Goal: Task Accomplishment & Management: Use online tool/utility

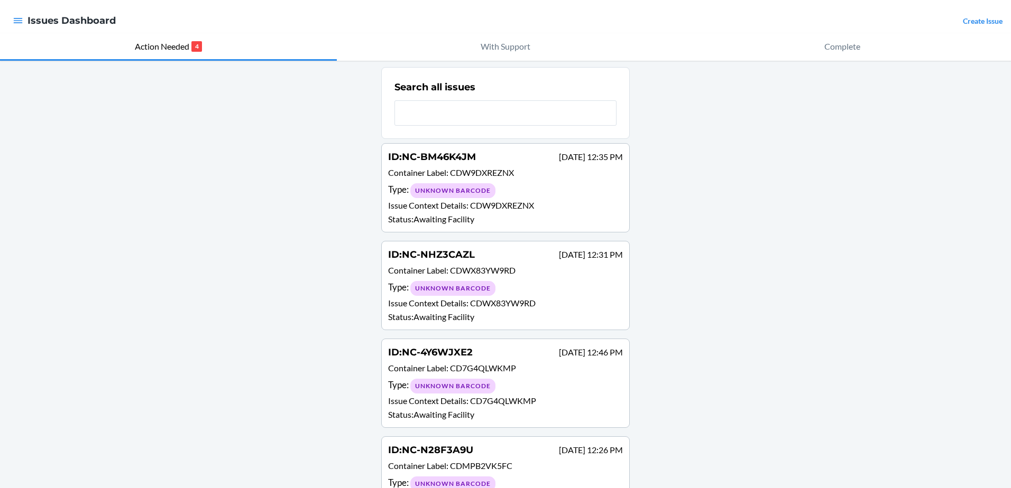
scroll to position [13, 0]
click at [583, 203] on p "Issue Context Details : CDW9DXREZNX" at bounding box center [505, 206] width 235 height 13
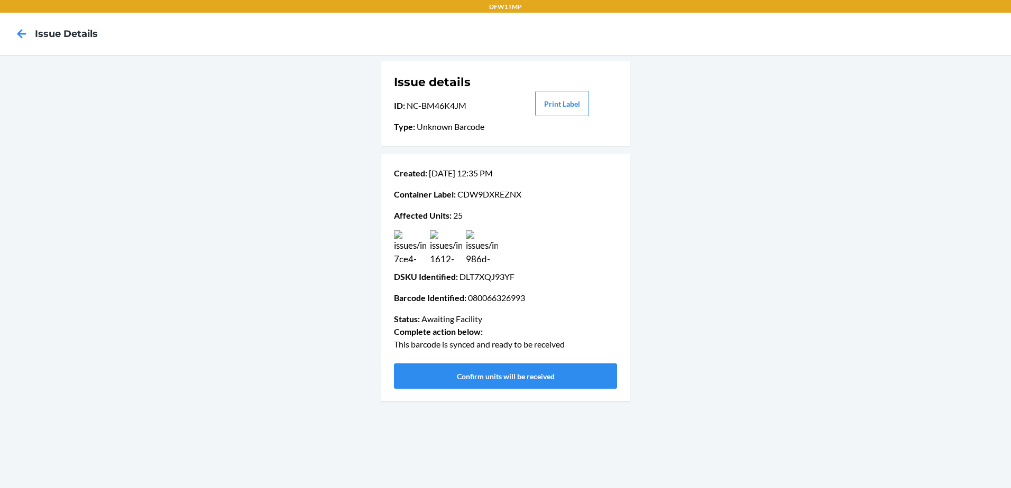
click at [395, 242] on img at bounding box center [410, 246] width 32 height 32
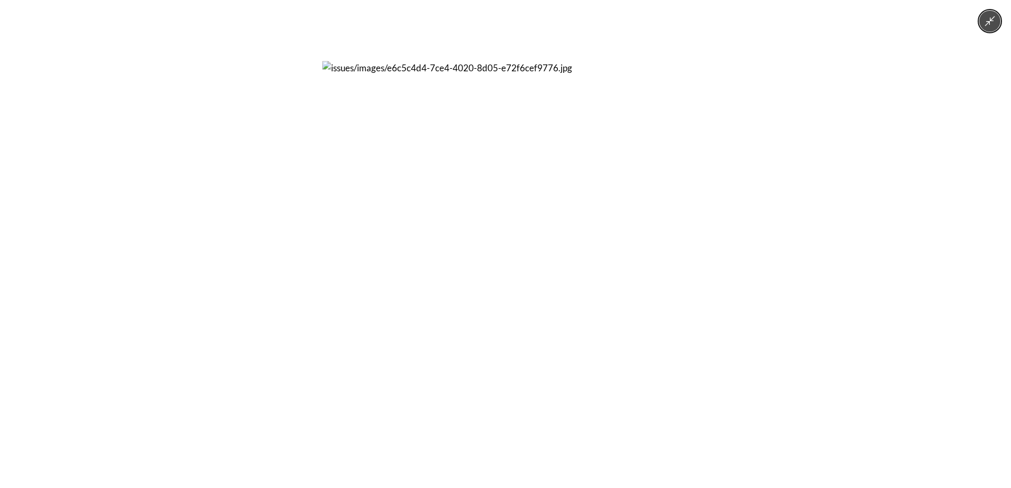
click at [997, 22] on button "Minimize image" at bounding box center [989, 21] width 21 height 21
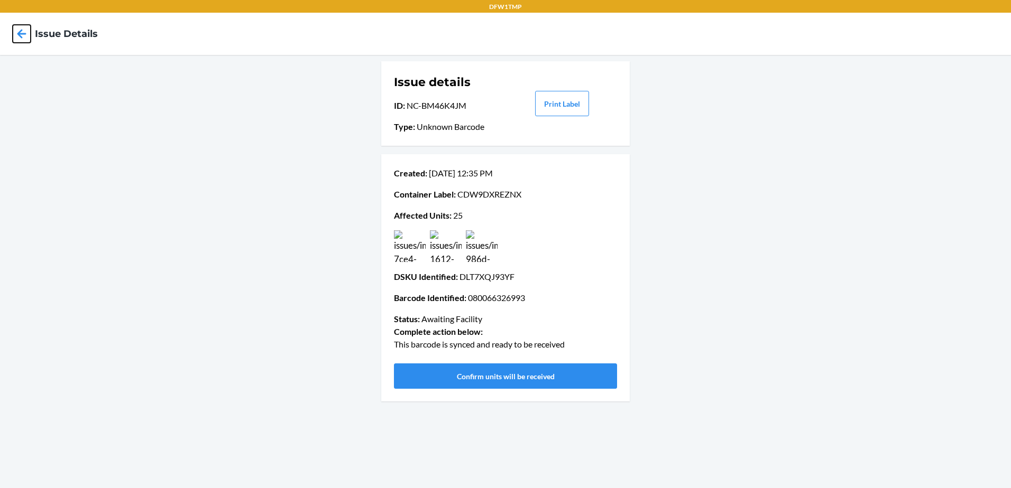
click at [14, 36] on icon at bounding box center [22, 34] width 18 height 18
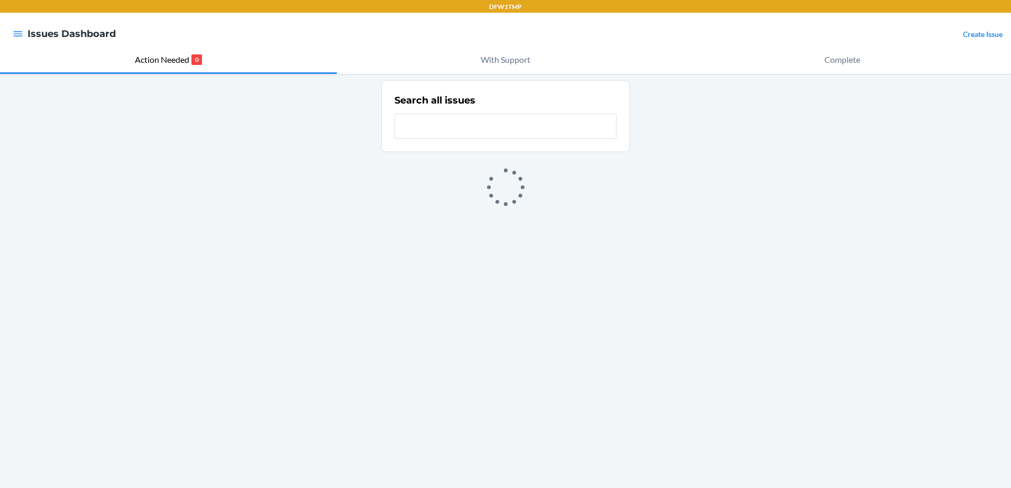
click at [442, 124] on input "text" at bounding box center [505, 126] width 222 height 25
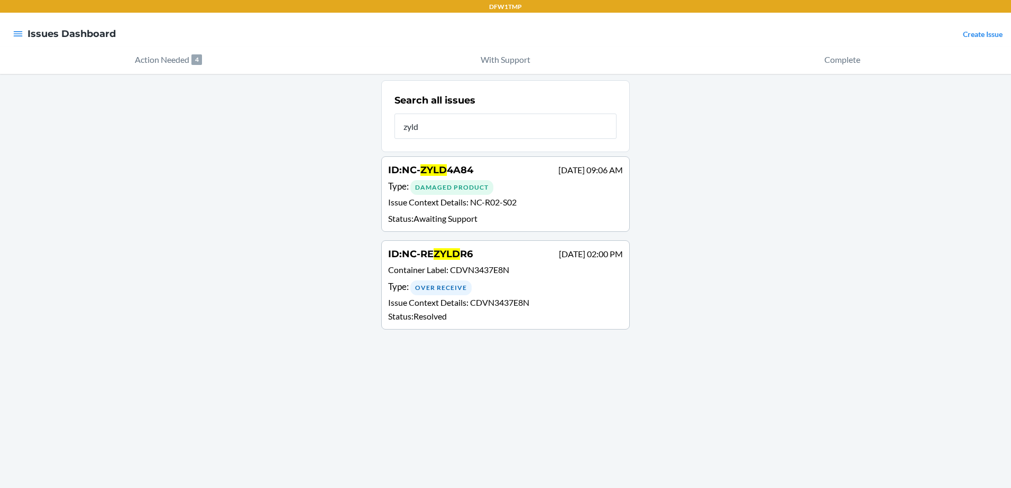
type input "zyld"
click at [574, 210] on p "Issue Context Details : NC-R02-S02" at bounding box center [505, 203] width 235 height 15
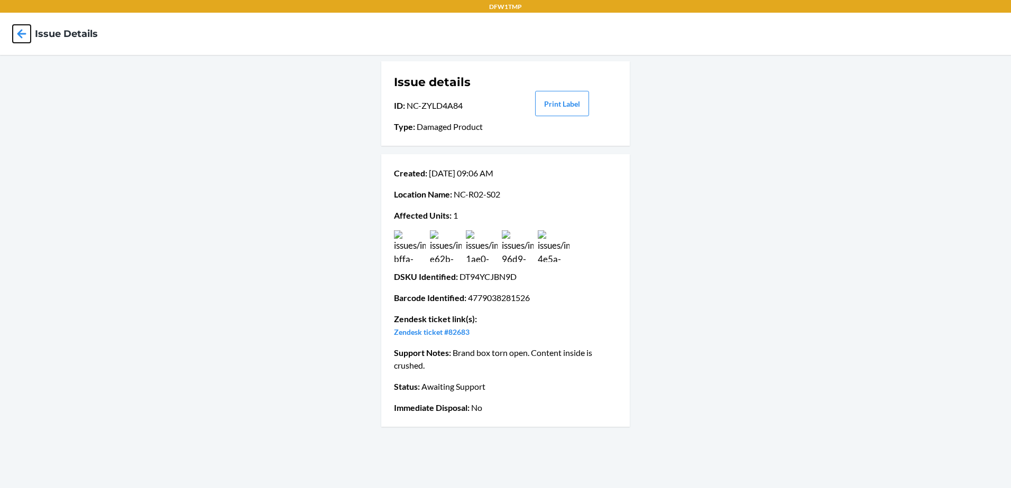
click at [24, 32] on icon at bounding box center [22, 34] width 18 height 18
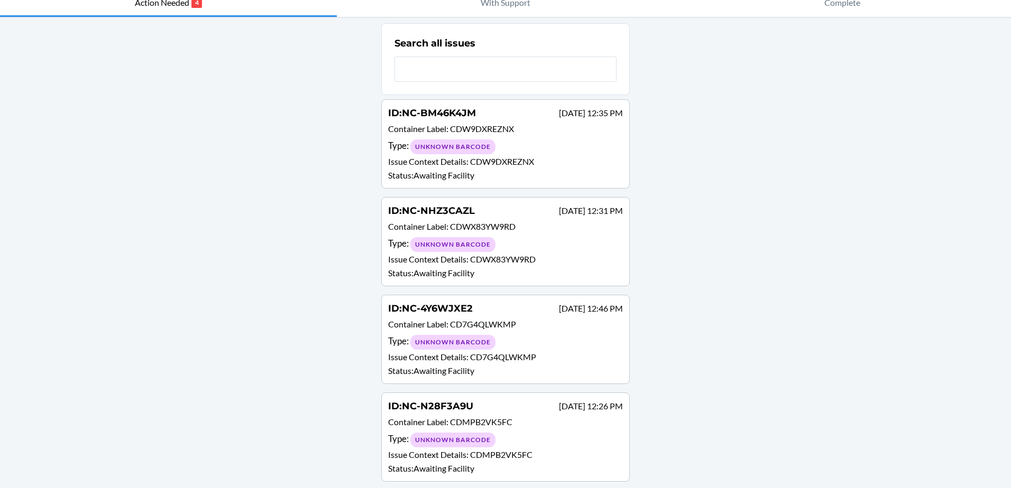
scroll to position [66, 0]
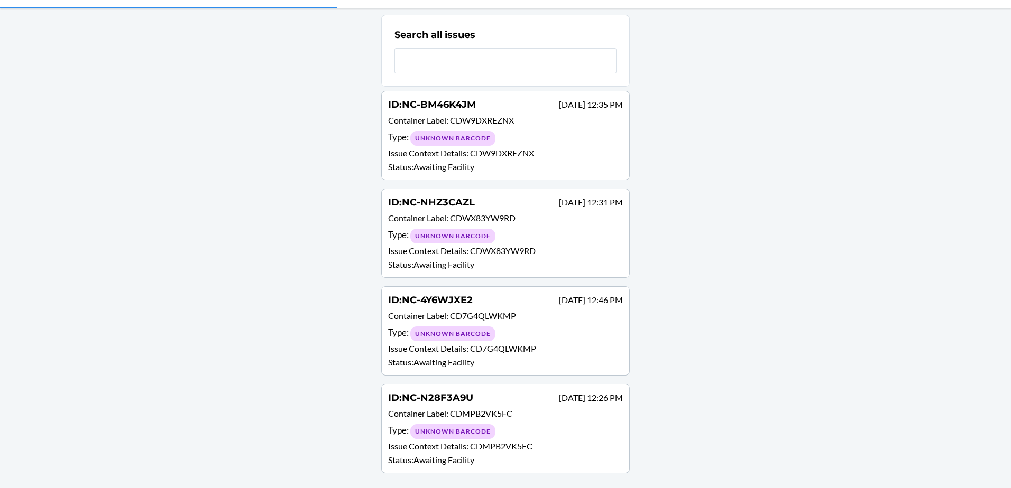
click at [578, 427] on div "Type : Unknown Barcode" at bounding box center [505, 431] width 235 height 15
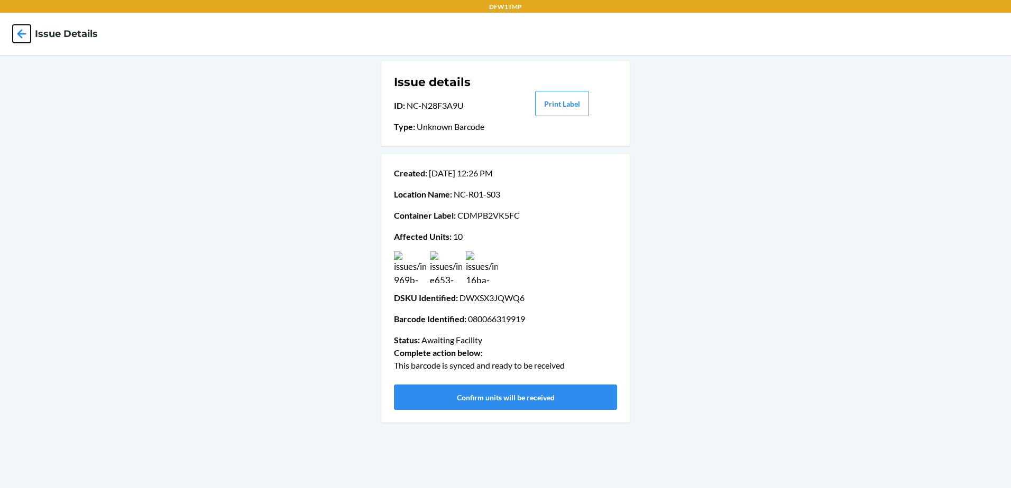
click at [30, 29] on icon at bounding box center [22, 34] width 18 height 18
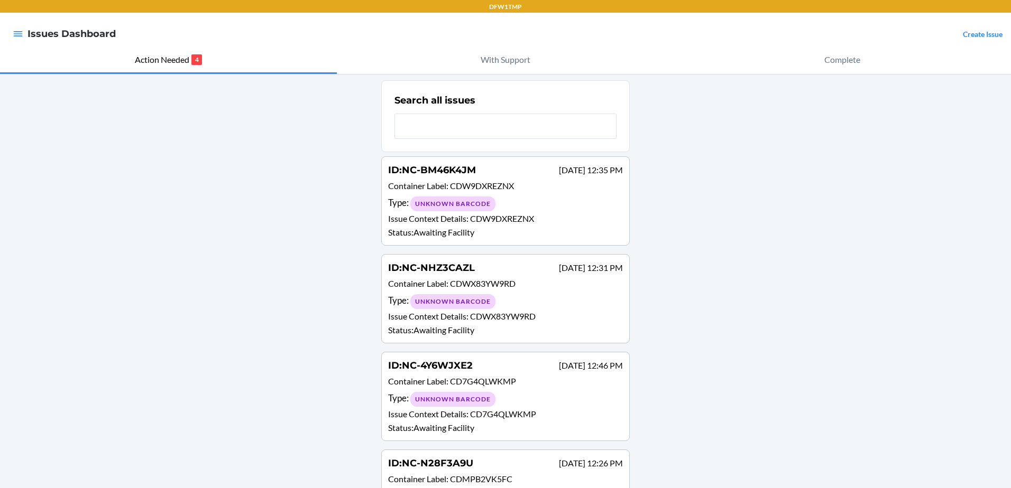
click at [592, 283] on p "Container Label : CDWX83YW9RD" at bounding box center [505, 285] width 235 height 15
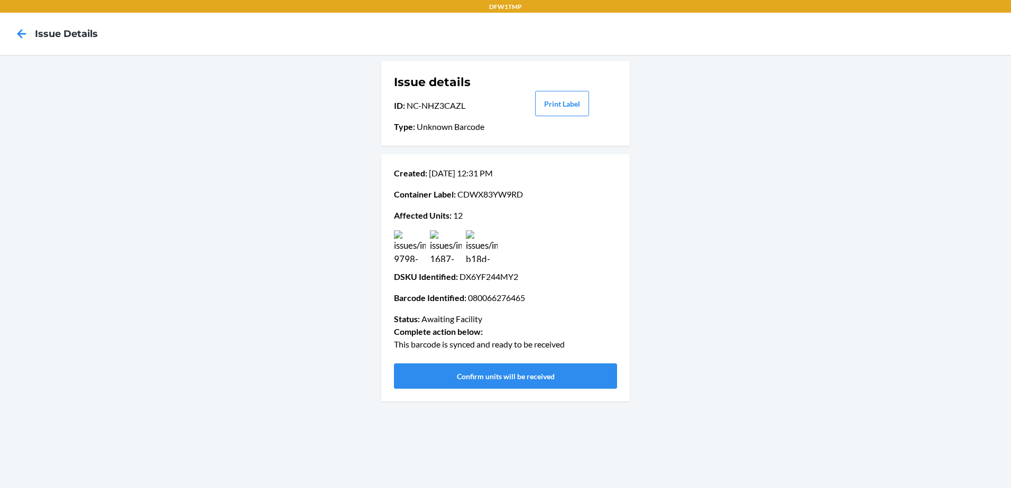
click at [411, 252] on img at bounding box center [410, 246] width 32 height 32
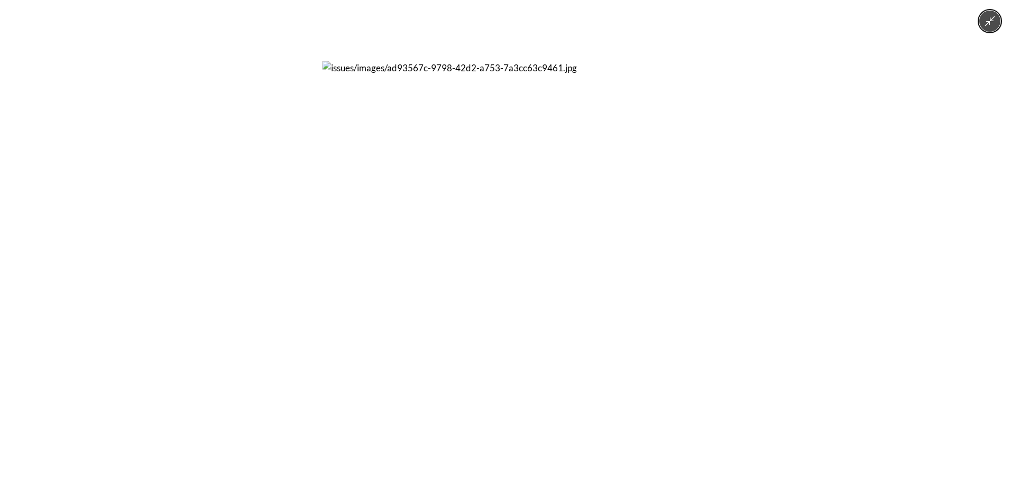
drag, startPoint x: 815, startPoint y: 195, endPoint x: 549, endPoint y: 171, distance: 266.5
click at [563, 173] on div at bounding box center [505, 244] width 1011 height 488
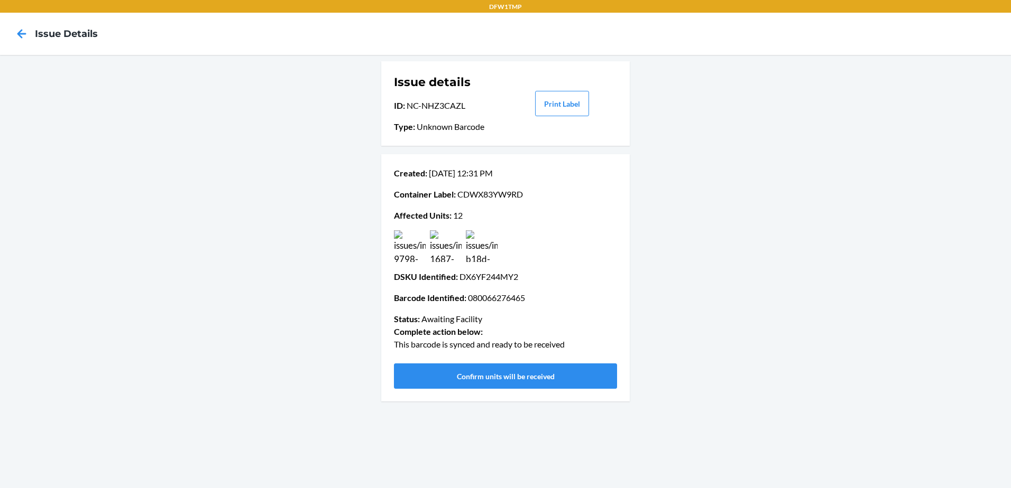
click at [814, 201] on div "Issue details ID : NC-NHZ3CAZL Type : Unknown Barcode Print Label Created : [DA…" at bounding box center [505, 271] width 1011 height 433
click at [25, 29] on icon at bounding box center [22, 34] width 18 height 18
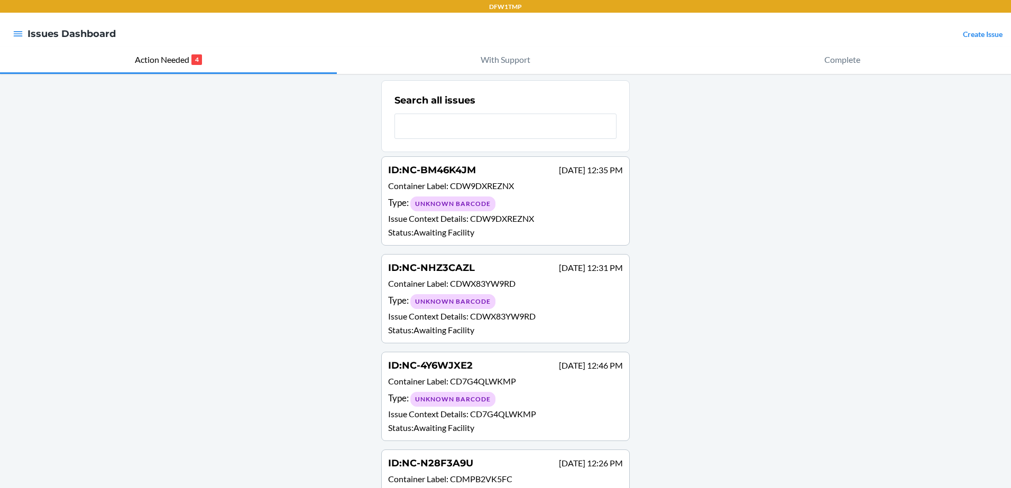
click at [530, 209] on div "Type : Unknown Barcode" at bounding box center [505, 203] width 235 height 15
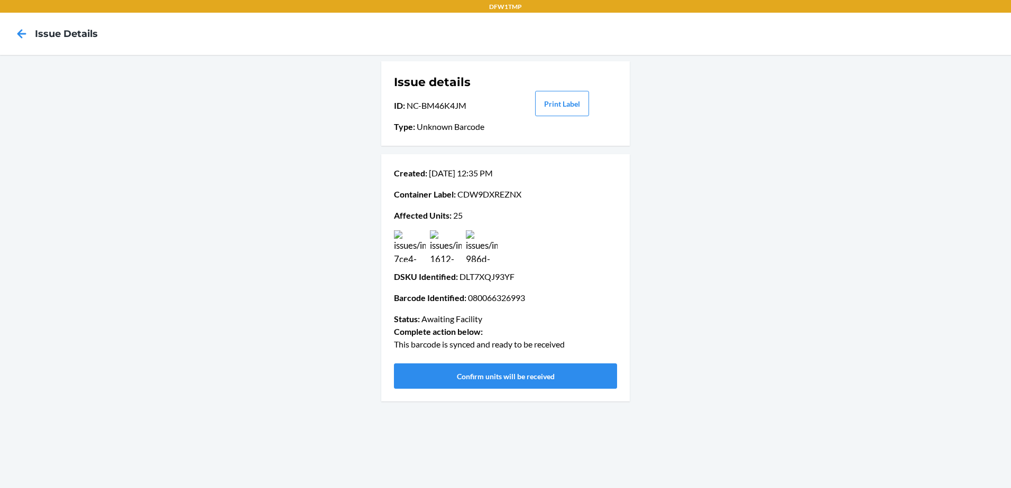
click at [414, 238] on img at bounding box center [410, 246] width 32 height 32
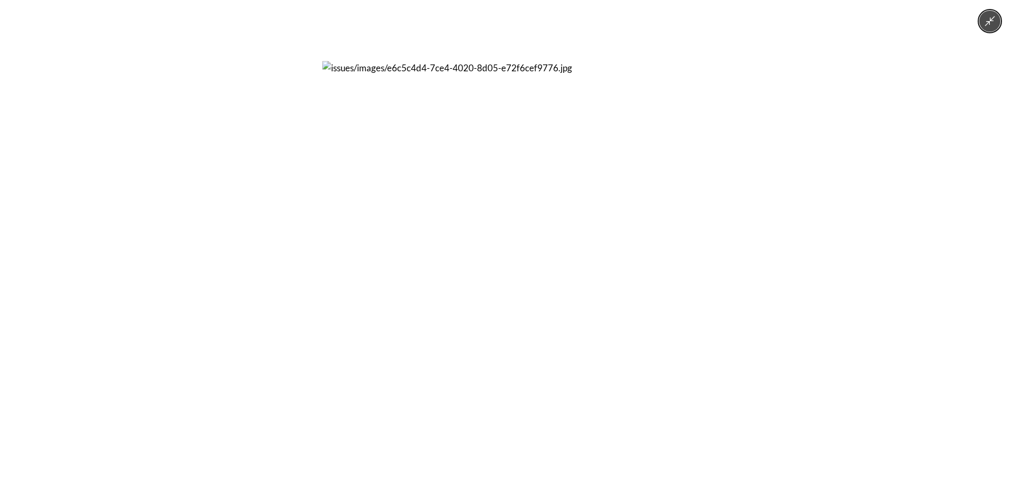
click at [414, 238] on img at bounding box center [505, 244] width 366 height 366
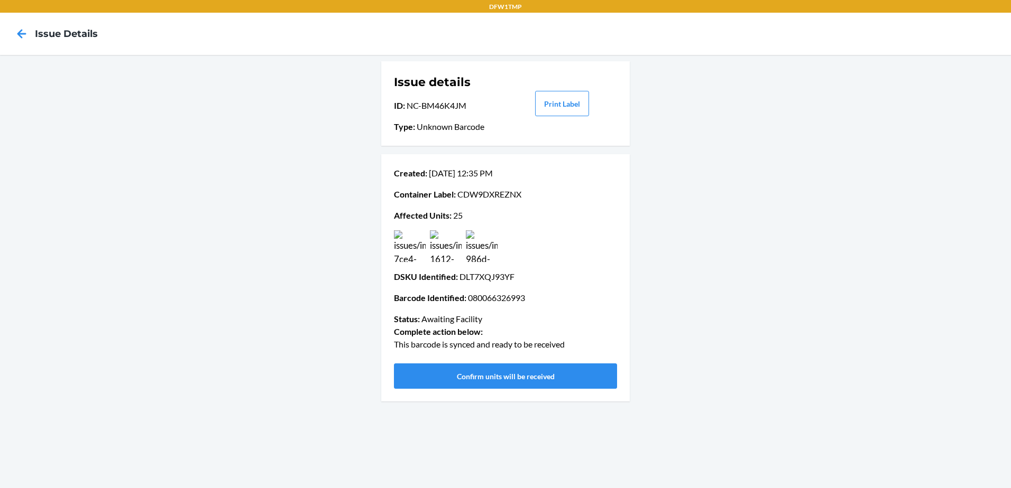
click at [447, 257] on img at bounding box center [446, 246] width 32 height 32
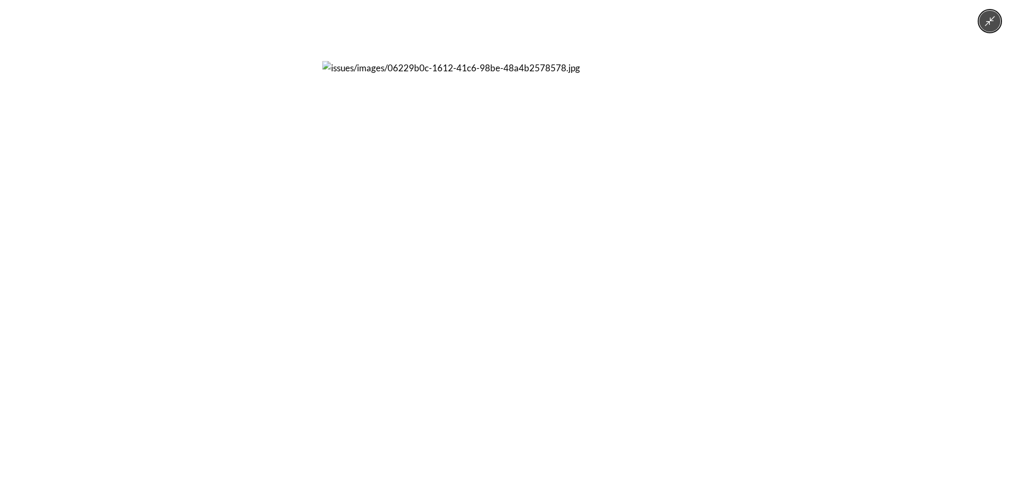
click at [447, 257] on img at bounding box center [505, 244] width 366 height 366
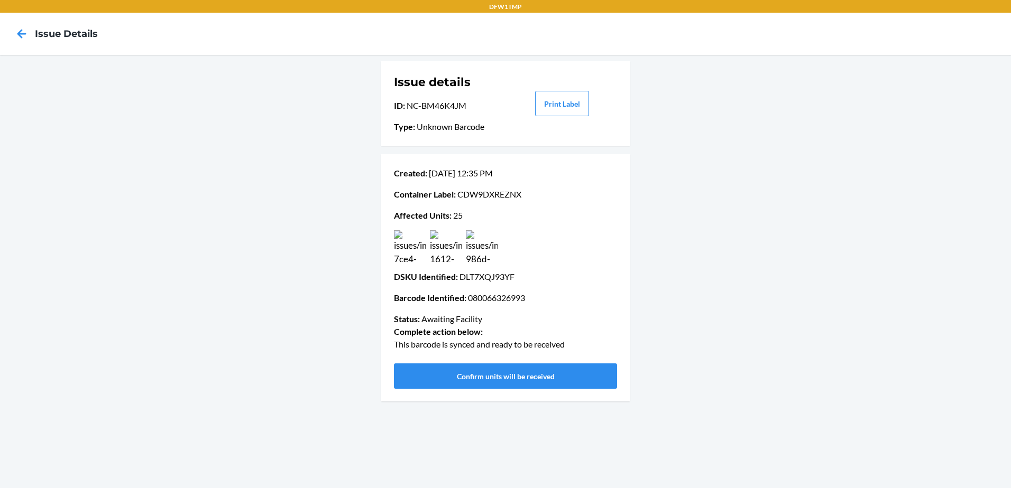
click at [491, 253] on img at bounding box center [482, 246] width 32 height 32
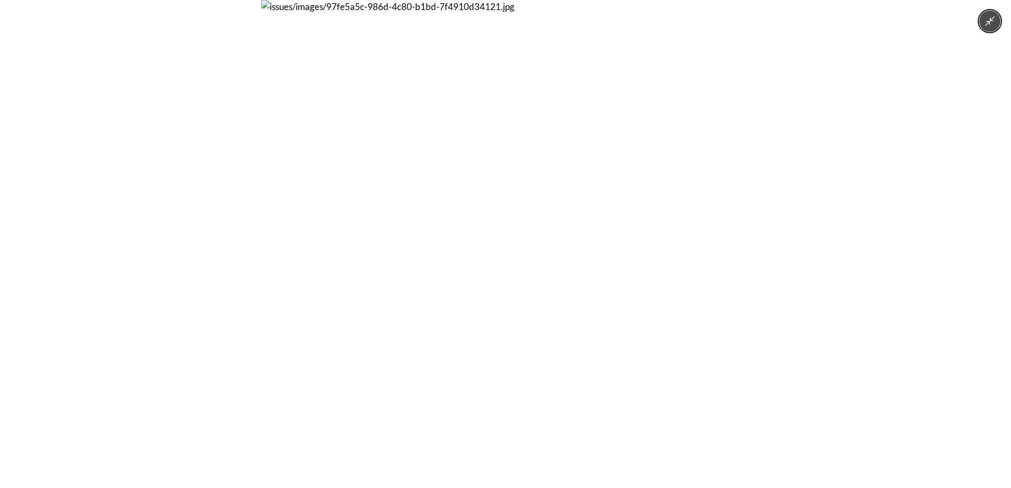
click at [491, 253] on img at bounding box center [505, 244] width 488 height 488
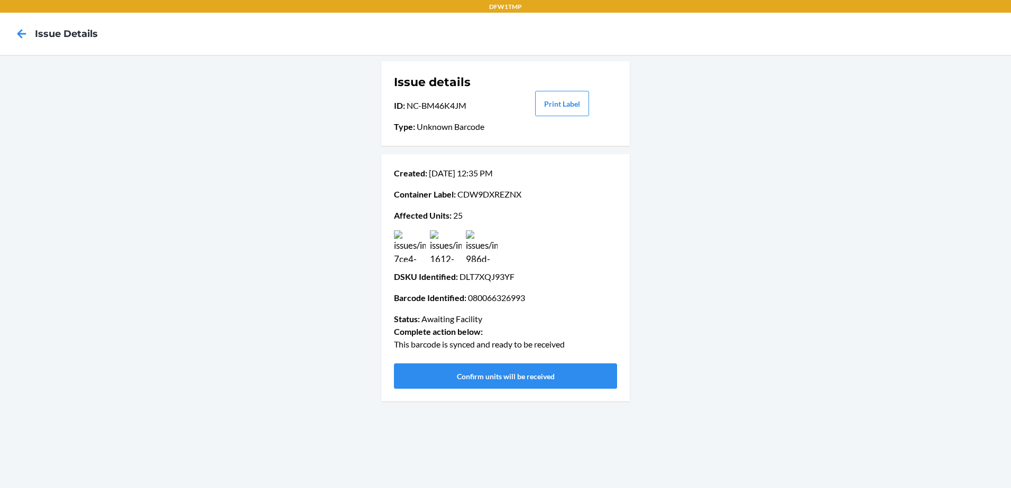
click at [440, 244] on img at bounding box center [446, 246] width 32 height 32
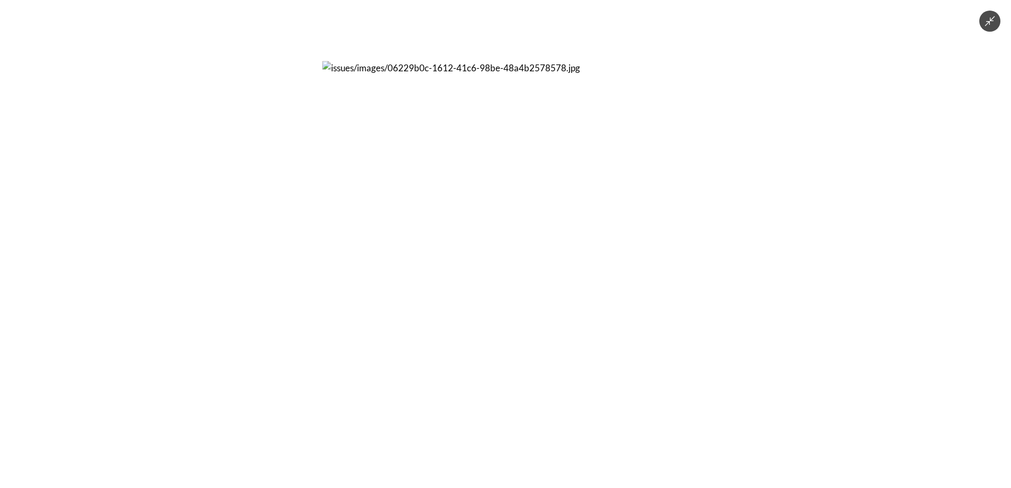
click at [440, 244] on img at bounding box center [505, 244] width 366 height 366
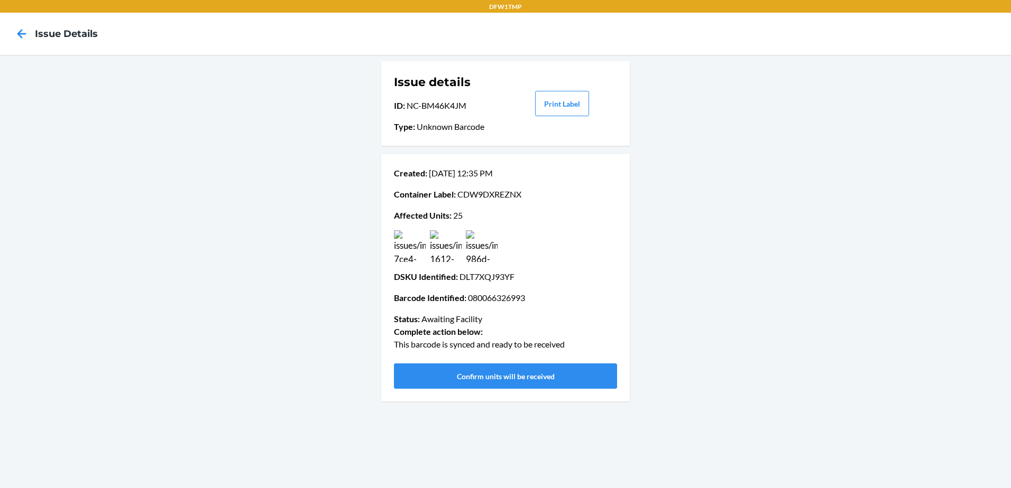
click at [486, 245] on img at bounding box center [482, 246] width 32 height 32
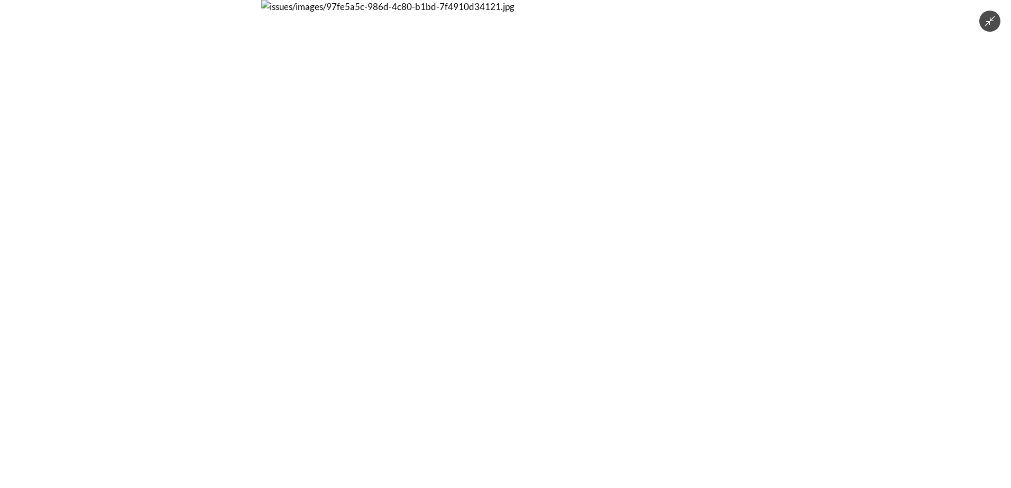
click at [486, 245] on img at bounding box center [505, 244] width 488 height 488
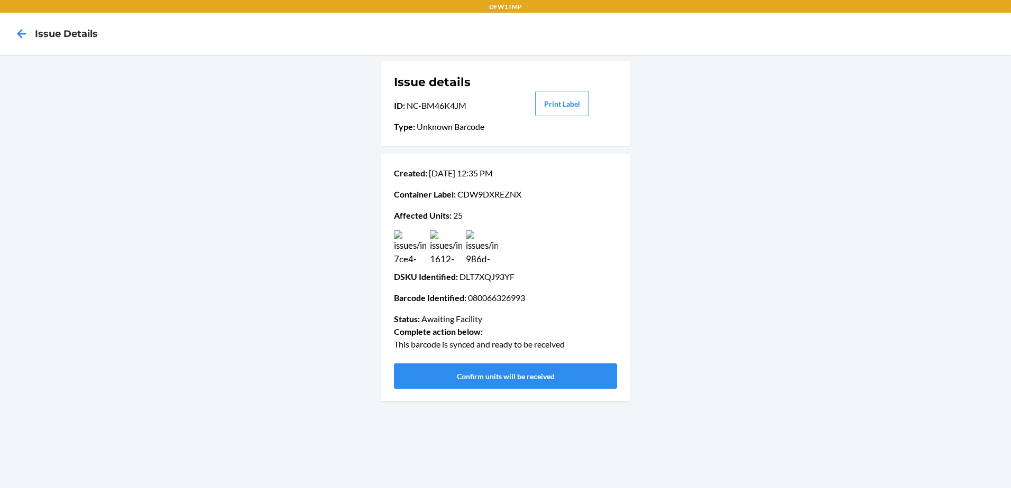
click at [450, 248] on img at bounding box center [446, 246] width 32 height 32
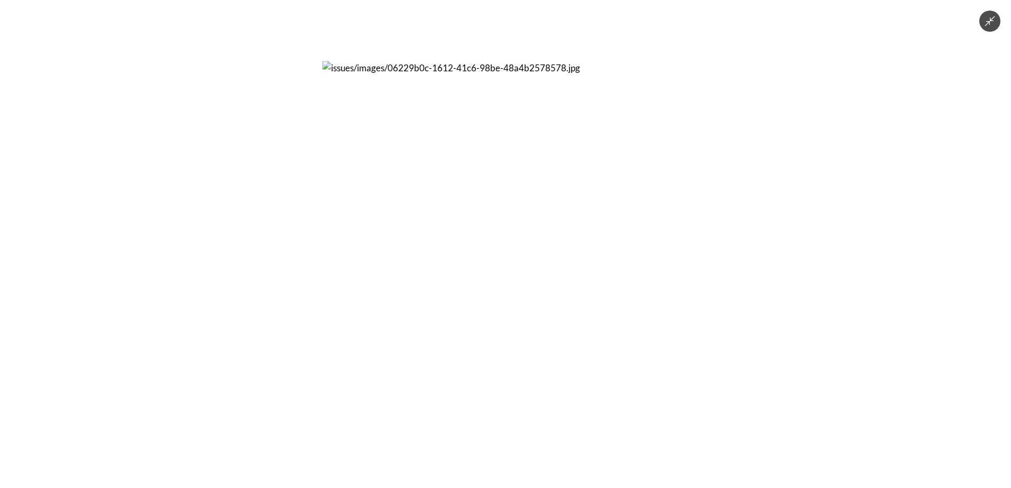
click at [450, 248] on img at bounding box center [505, 244] width 366 height 366
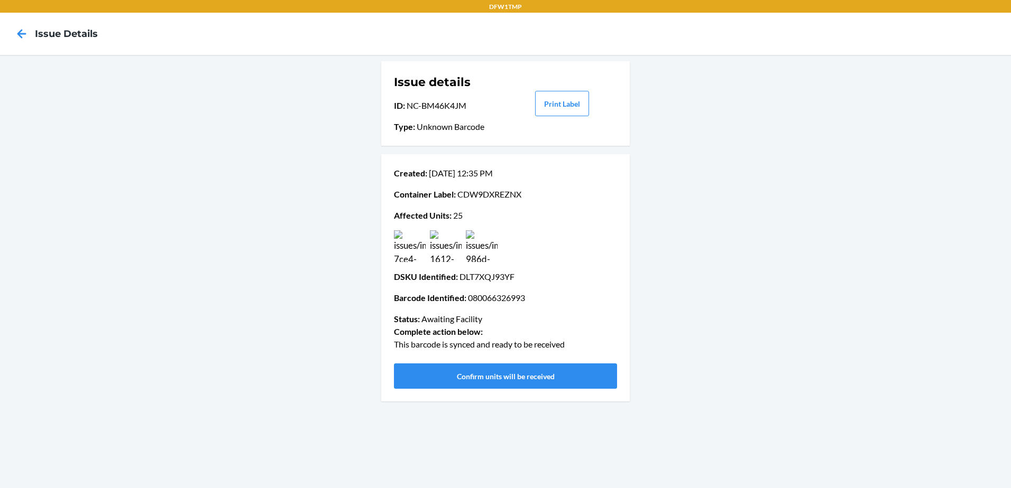
click at [410, 251] on img at bounding box center [410, 246] width 32 height 32
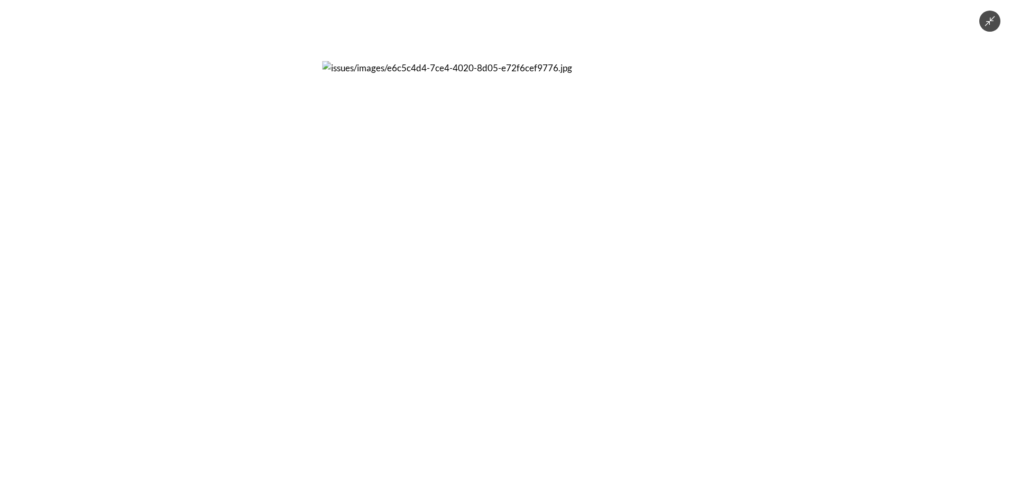
click at [410, 251] on img at bounding box center [505, 244] width 366 height 366
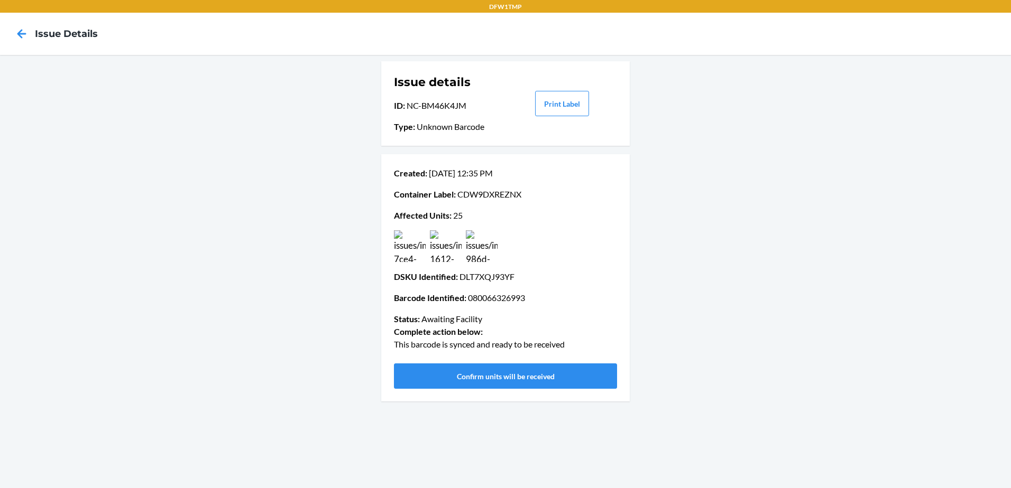
click at [445, 247] on img at bounding box center [446, 246] width 32 height 32
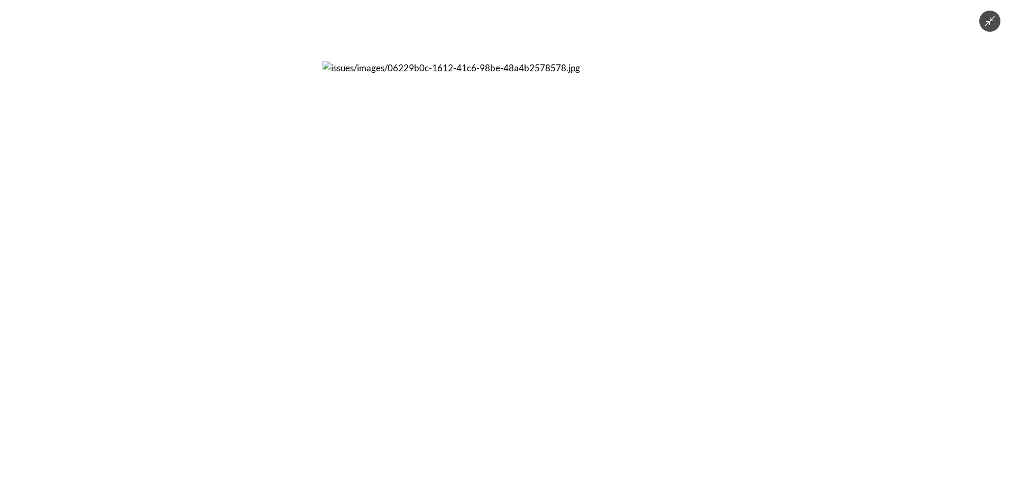
click at [445, 247] on img at bounding box center [505, 244] width 366 height 366
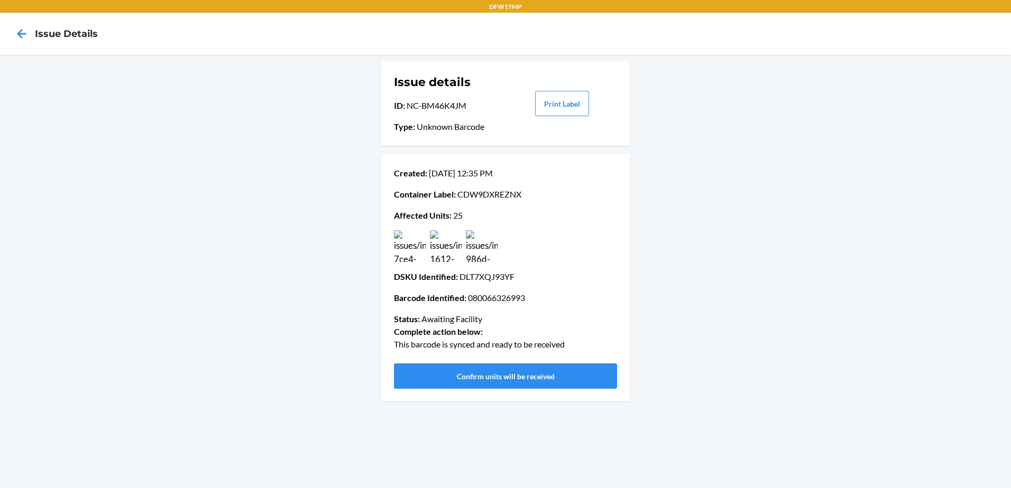
click at [445, 247] on img at bounding box center [446, 246] width 32 height 32
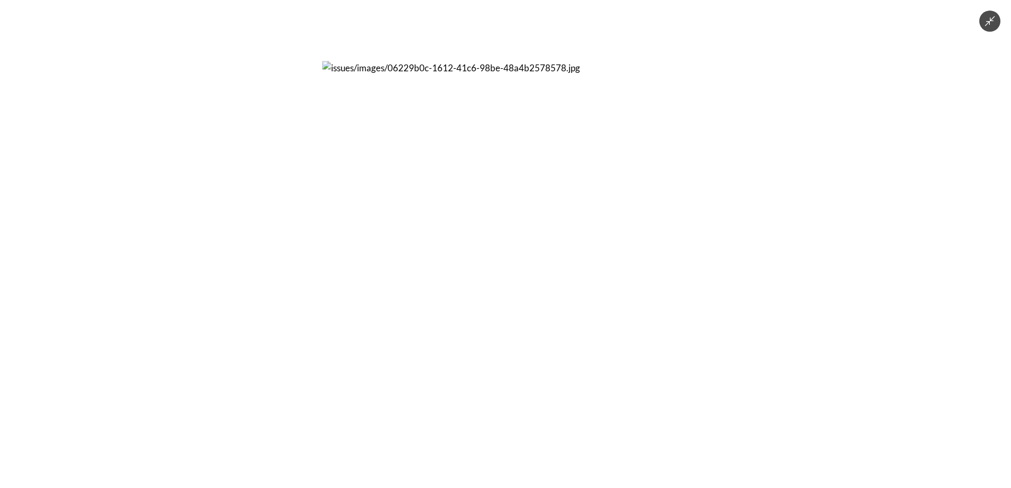
click at [464, 237] on img at bounding box center [505, 244] width 366 height 366
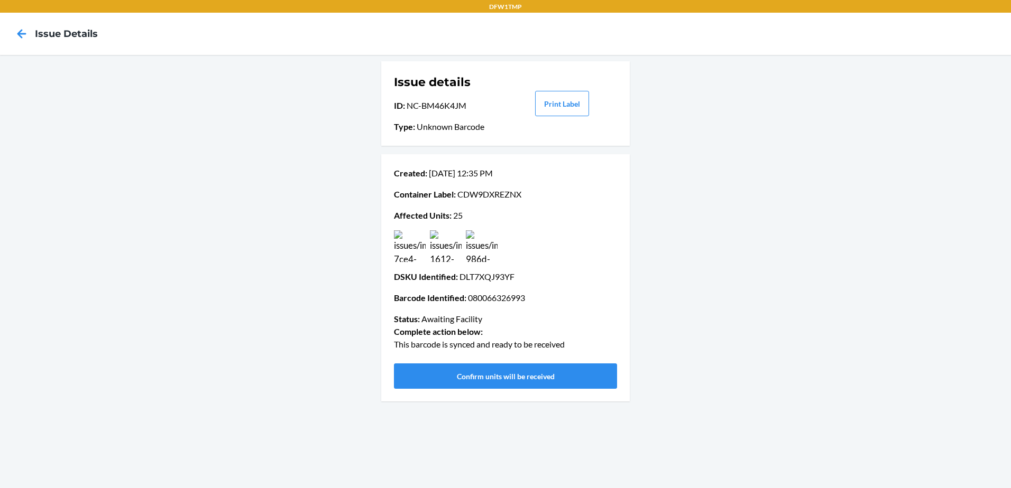
click at [437, 252] on img at bounding box center [446, 246] width 32 height 32
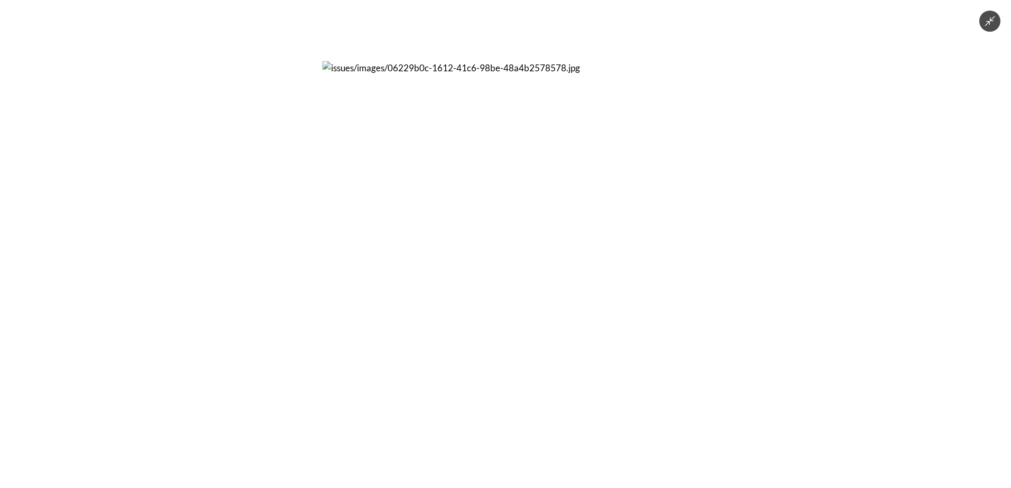
click at [437, 252] on img at bounding box center [505, 244] width 366 height 366
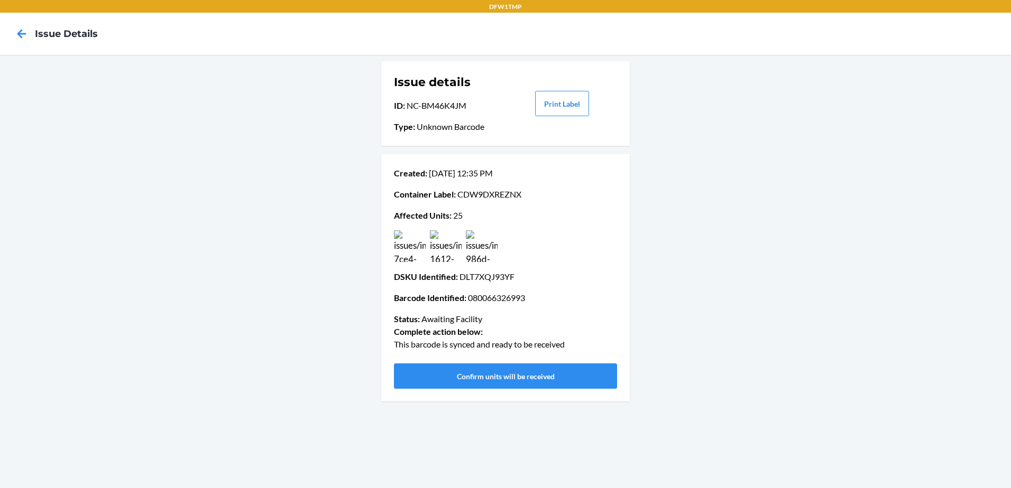
click at [410, 246] on img at bounding box center [410, 246] width 32 height 32
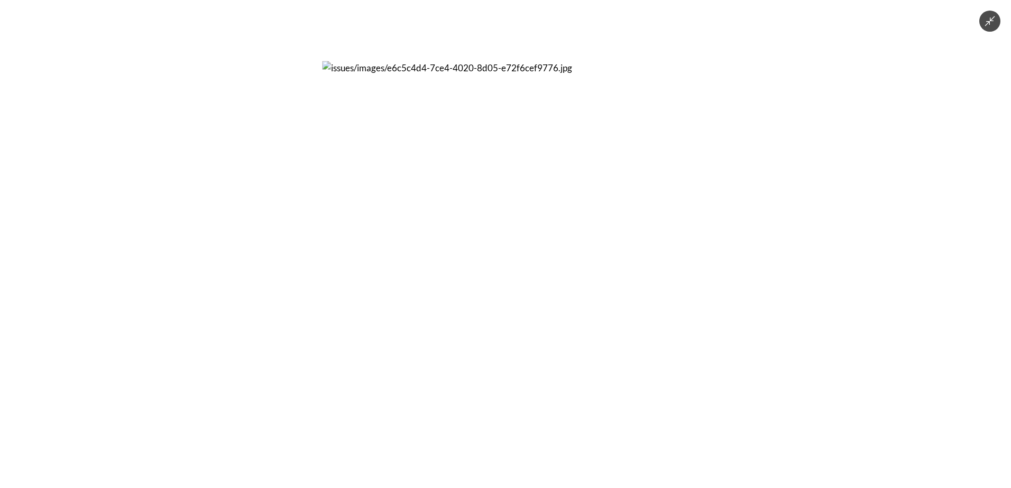
click at [410, 246] on img at bounding box center [505, 244] width 366 height 366
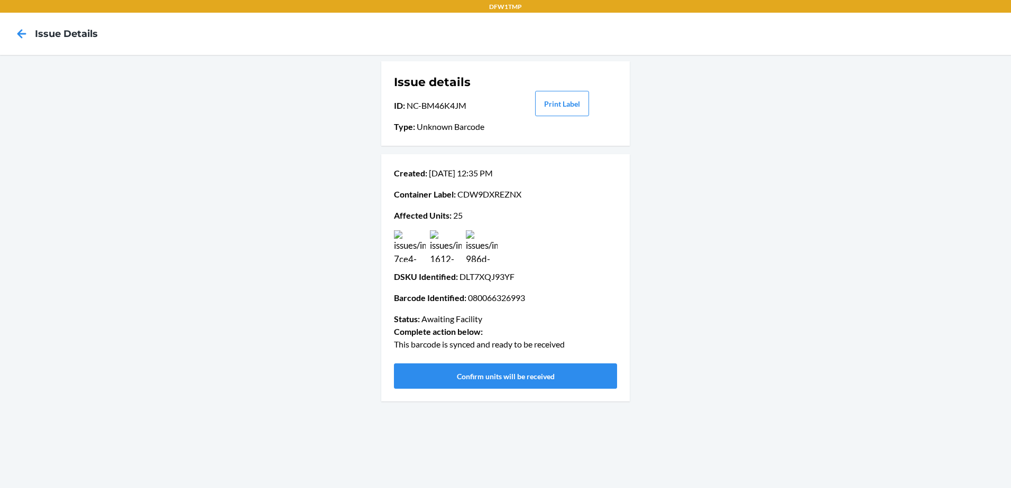
click at [481, 248] on img at bounding box center [482, 246] width 32 height 32
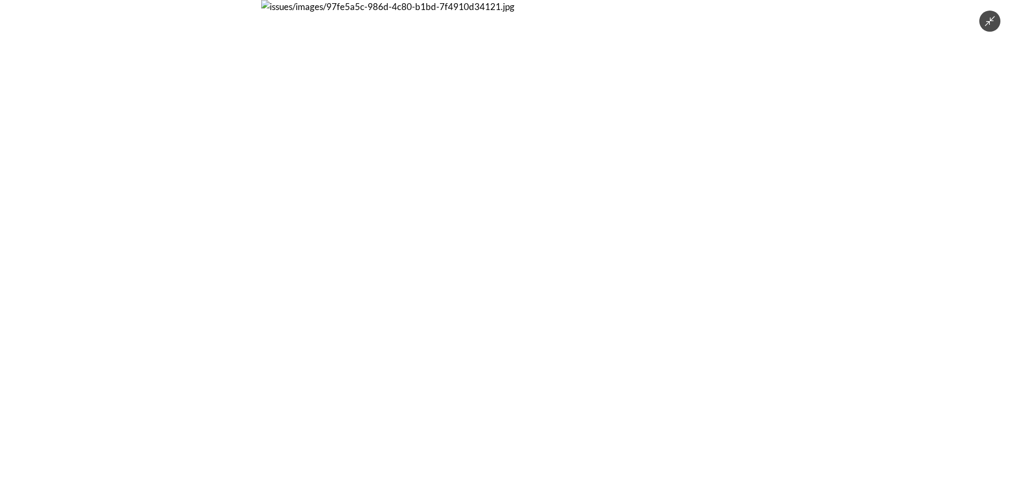
click at [481, 248] on img at bounding box center [505, 244] width 488 height 488
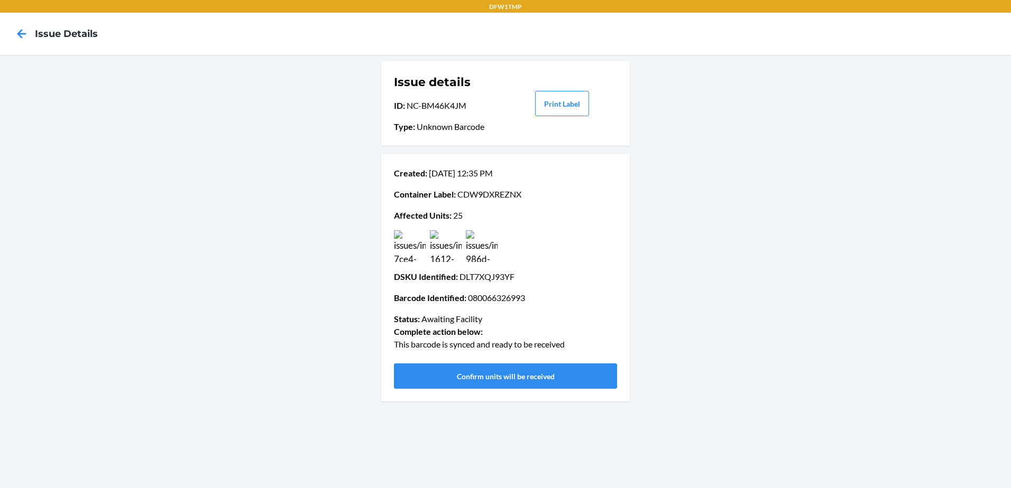
click at [444, 239] on img at bounding box center [446, 246] width 32 height 32
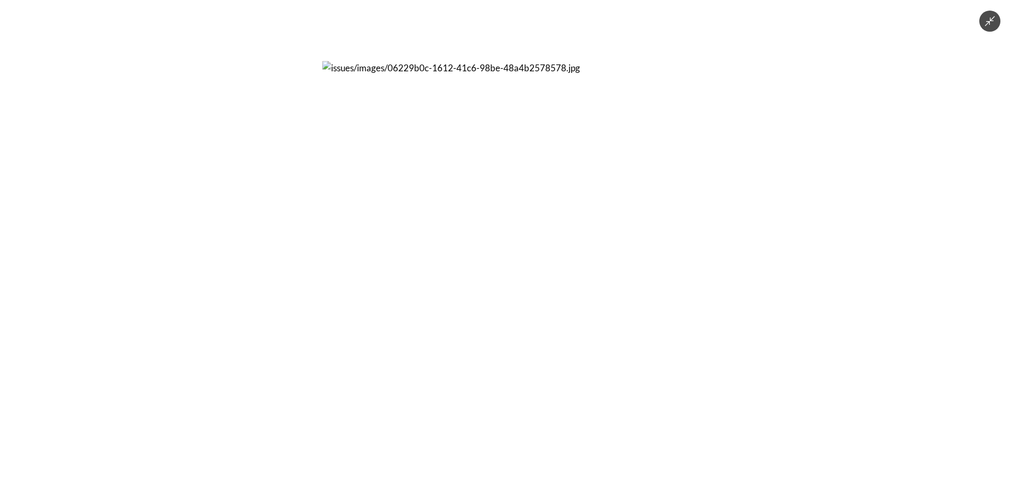
click at [440, 241] on img at bounding box center [505, 244] width 366 height 366
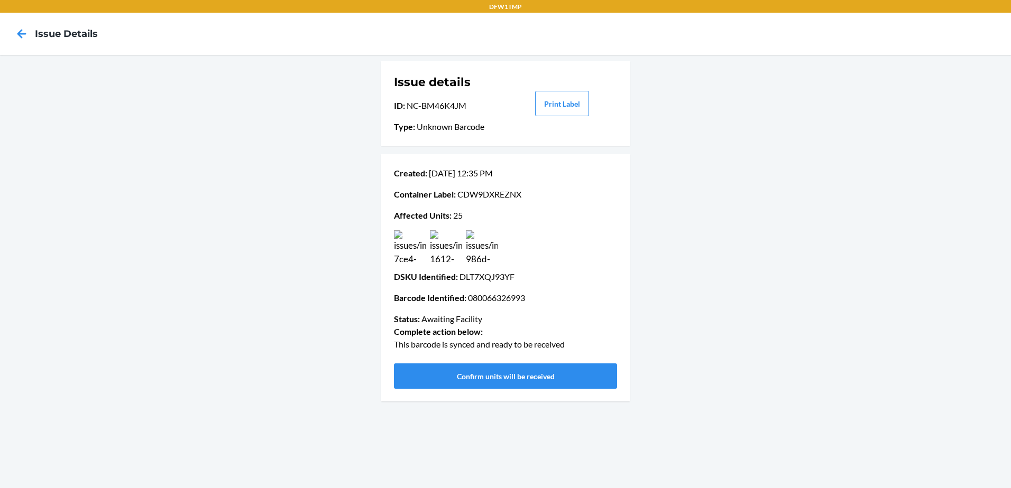
click at [480, 249] on img at bounding box center [482, 246] width 32 height 32
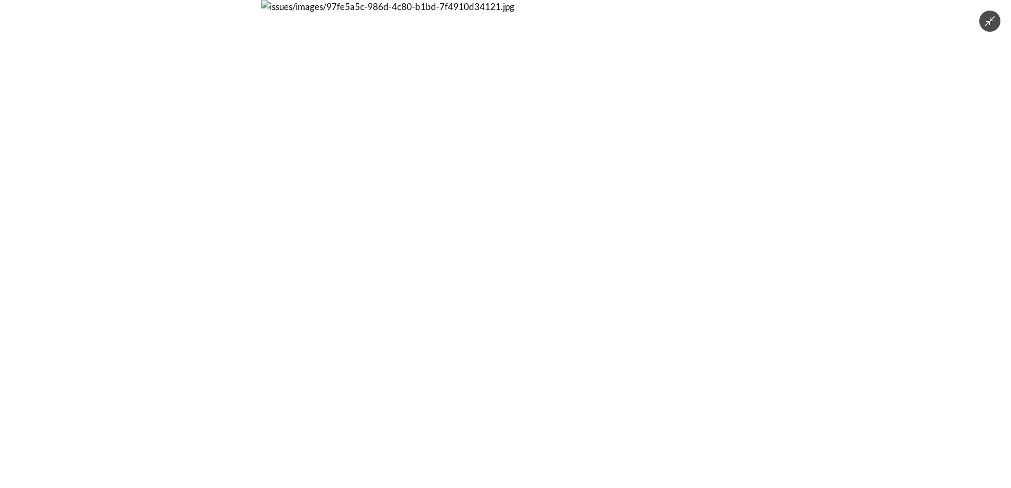
click at [479, 249] on img at bounding box center [505, 244] width 488 height 488
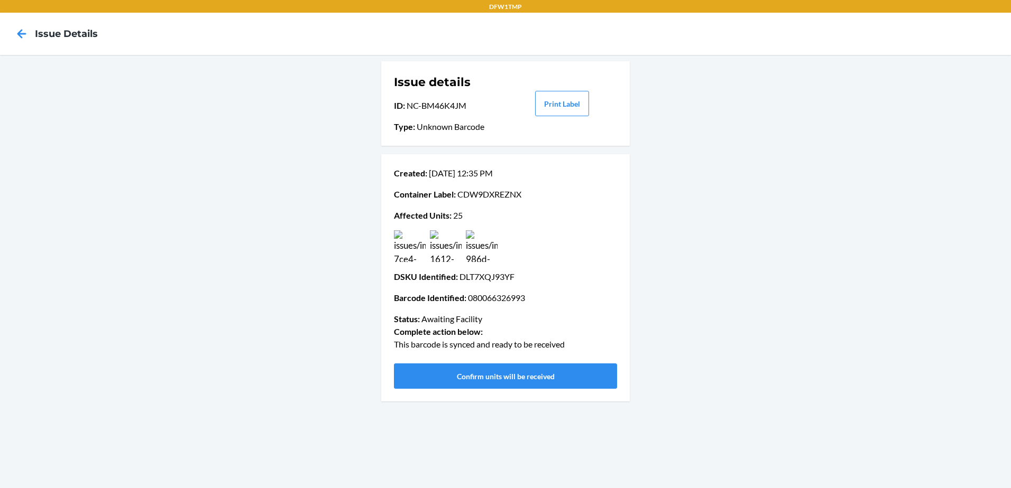
click at [399, 245] on img at bounding box center [410, 246] width 32 height 32
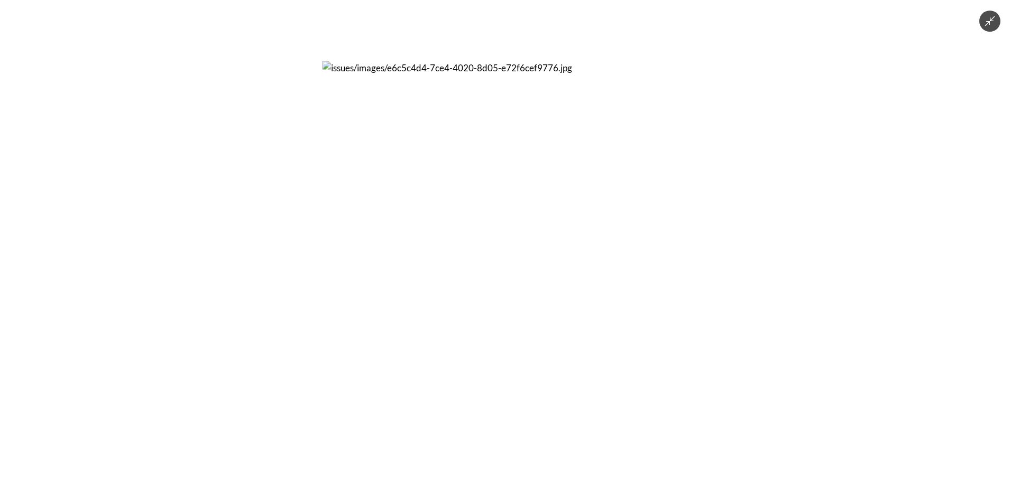
click at [442, 234] on img at bounding box center [505, 244] width 366 height 366
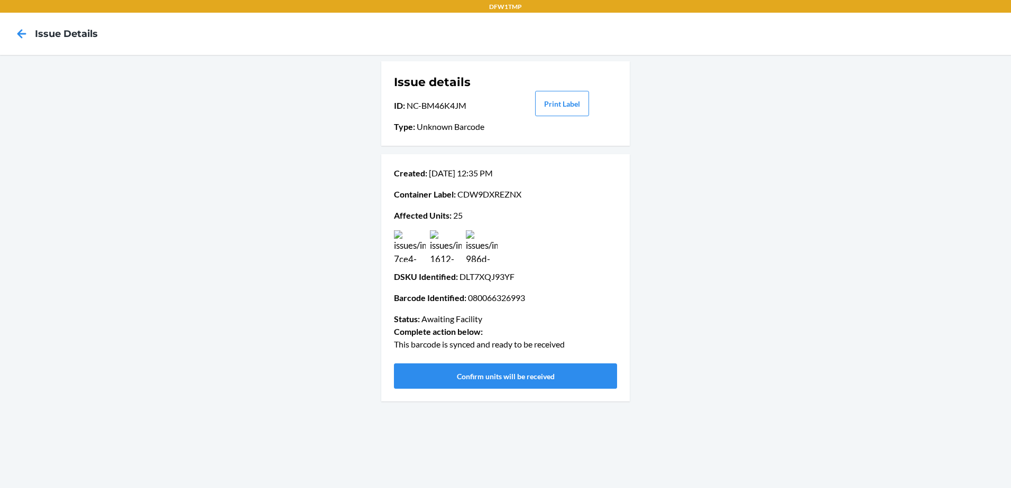
click at [447, 250] on img at bounding box center [446, 246] width 32 height 32
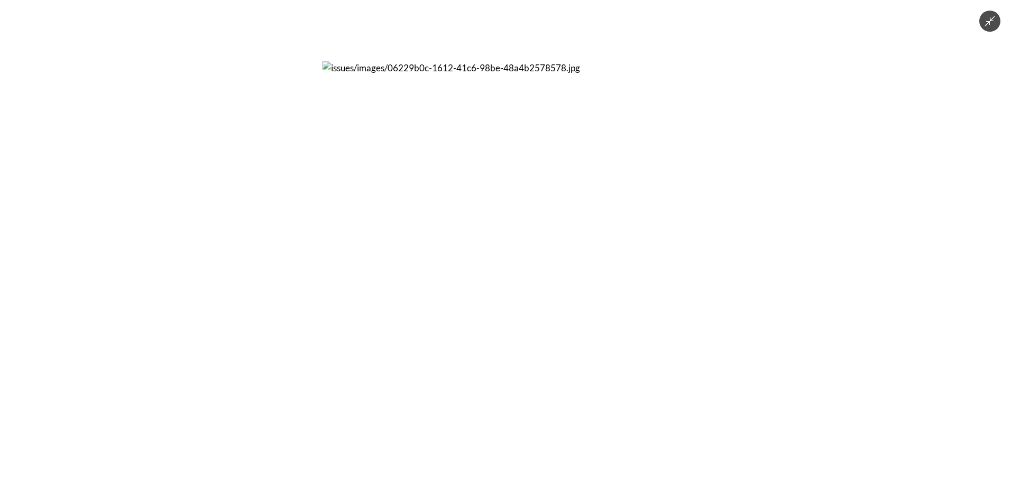
click at [446, 250] on img at bounding box center [505, 244] width 366 height 366
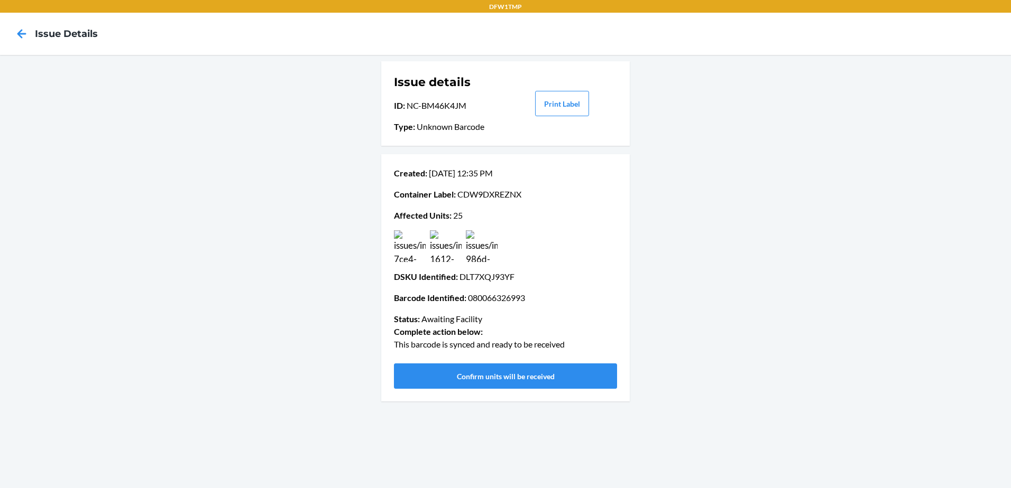
click at [479, 246] on img at bounding box center [482, 246] width 32 height 32
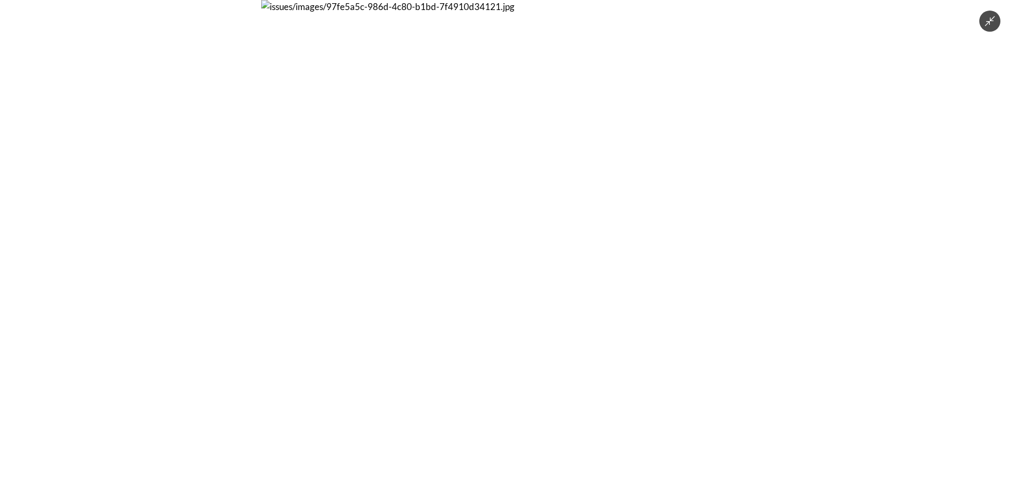
click at [479, 246] on img at bounding box center [505, 244] width 488 height 488
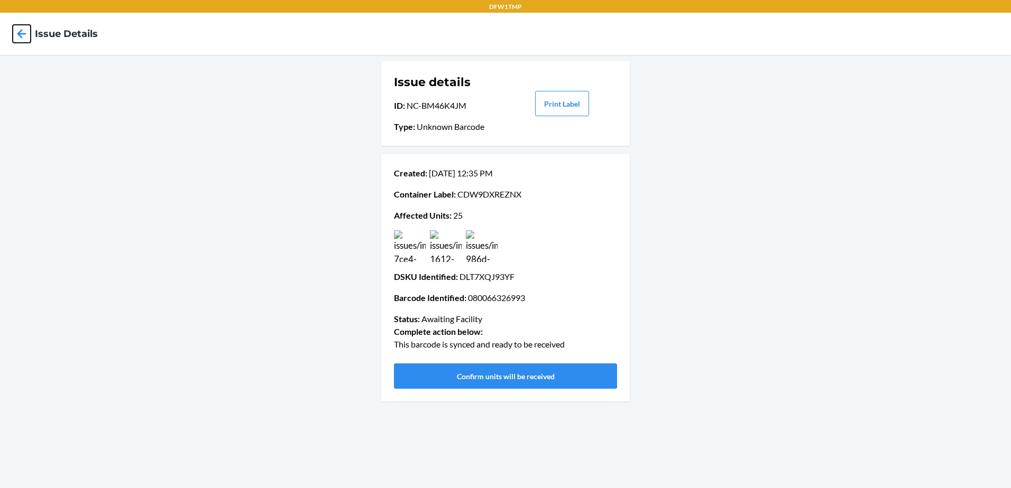
click at [15, 35] on icon at bounding box center [22, 34] width 18 height 18
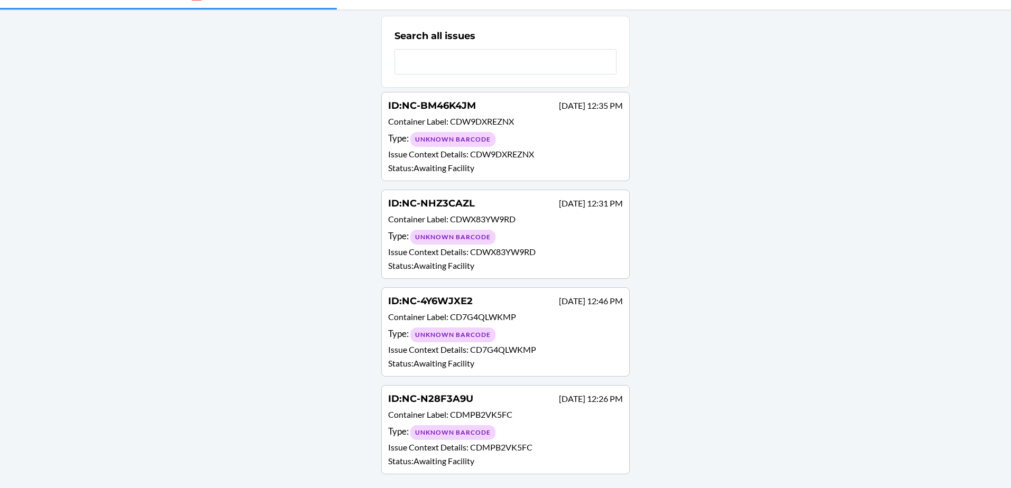
scroll to position [66, 0]
click at [455, 214] on span "CDWX83YW9RD" at bounding box center [483, 218] width 66 height 10
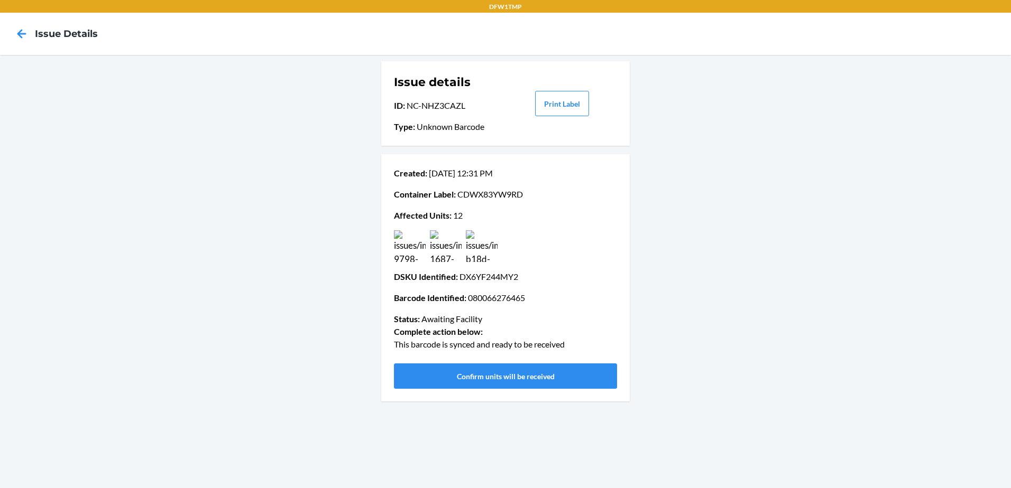
click at [421, 247] on img at bounding box center [410, 246] width 32 height 32
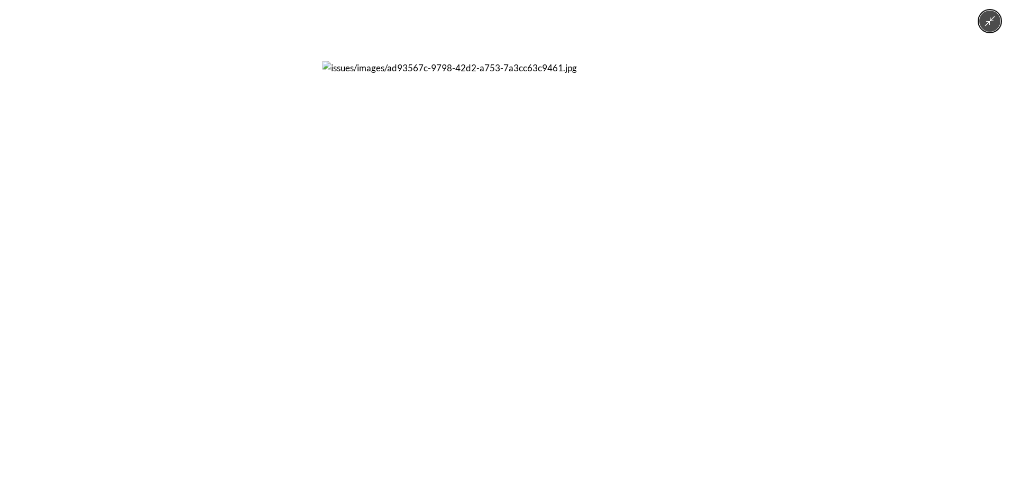
click at [298, 216] on div at bounding box center [505, 244] width 1011 height 488
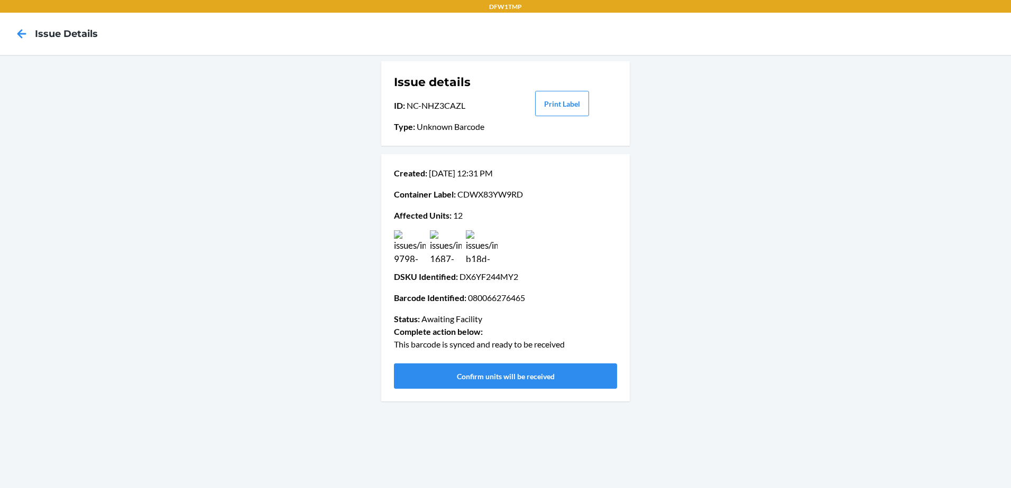
click at [12, 31] on div at bounding box center [21, 34] width 26 height 26
click at [19, 31] on icon at bounding box center [22, 34] width 18 height 18
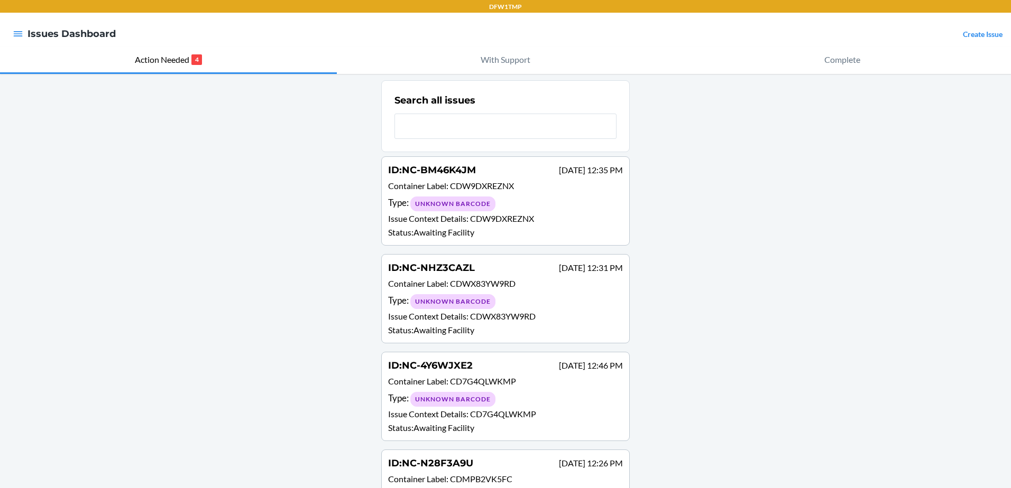
scroll to position [66, 0]
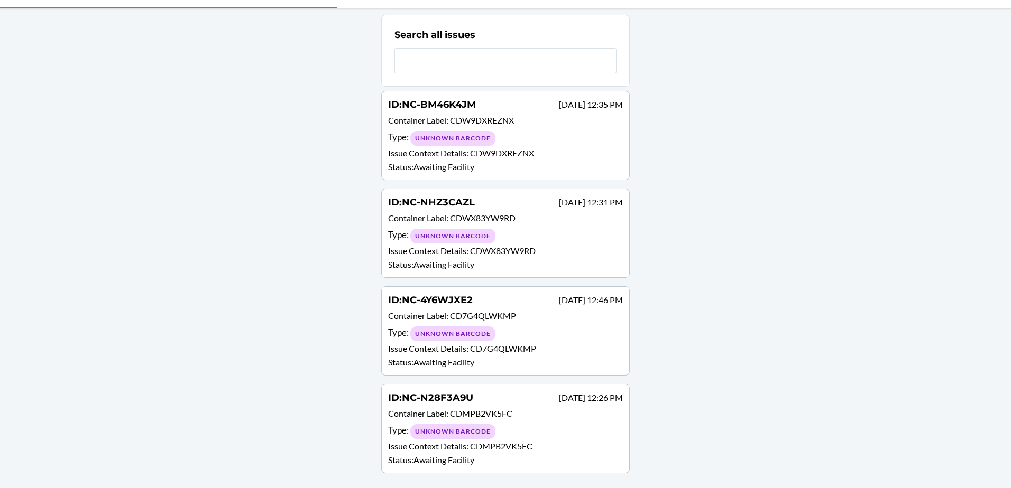
click at [466, 403] on span "NC-N28F3A9U" at bounding box center [437, 398] width 71 height 12
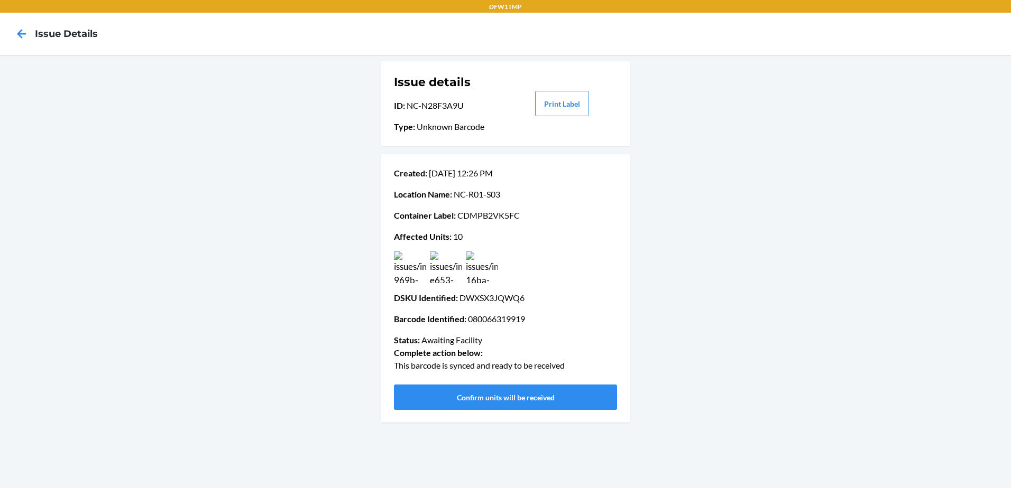
click at [411, 265] on img at bounding box center [410, 268] width 32 height 32
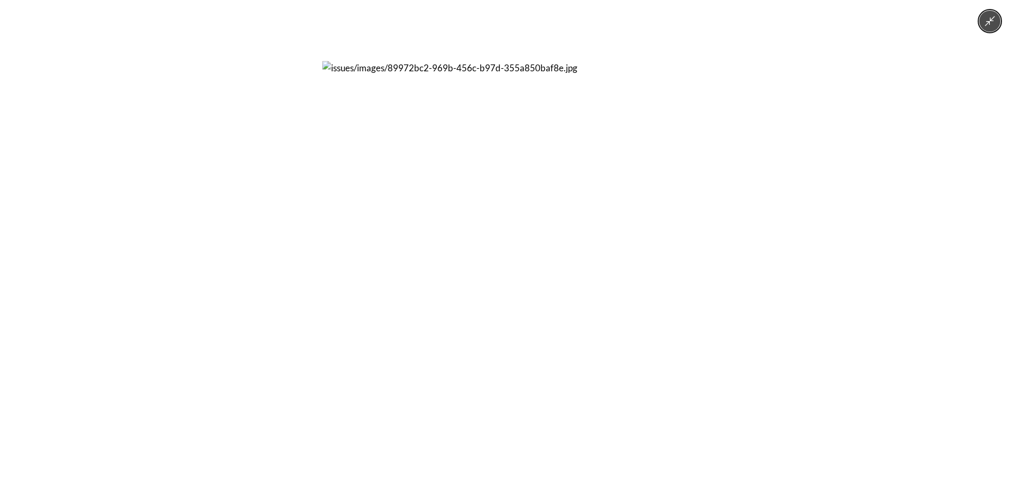
click at [837, 181] on div at bounding box center [505, 244] width 1011 height 488
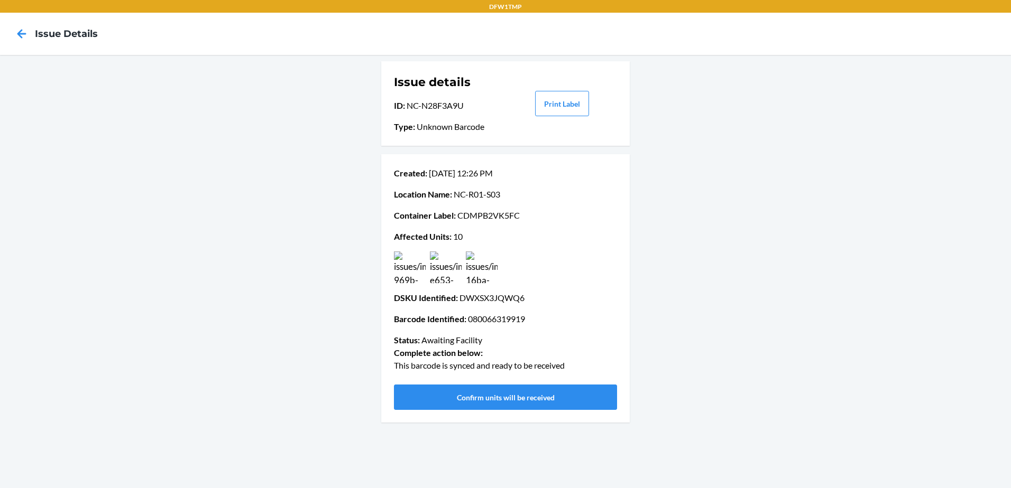
click at [471, 279] on img at bounding box center [482, 268] width 32 height 32
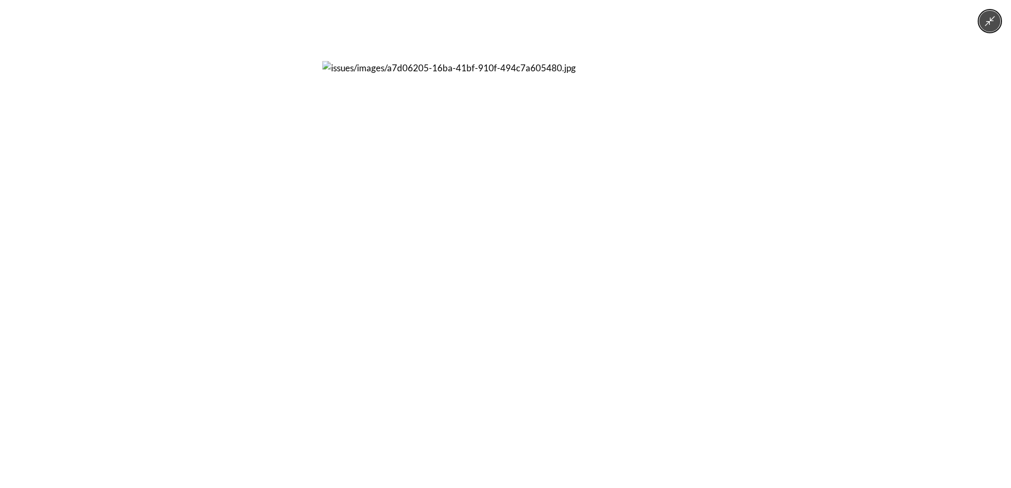
click at [474, 271] on img at bounding box center [505, 244] width 366 height 366
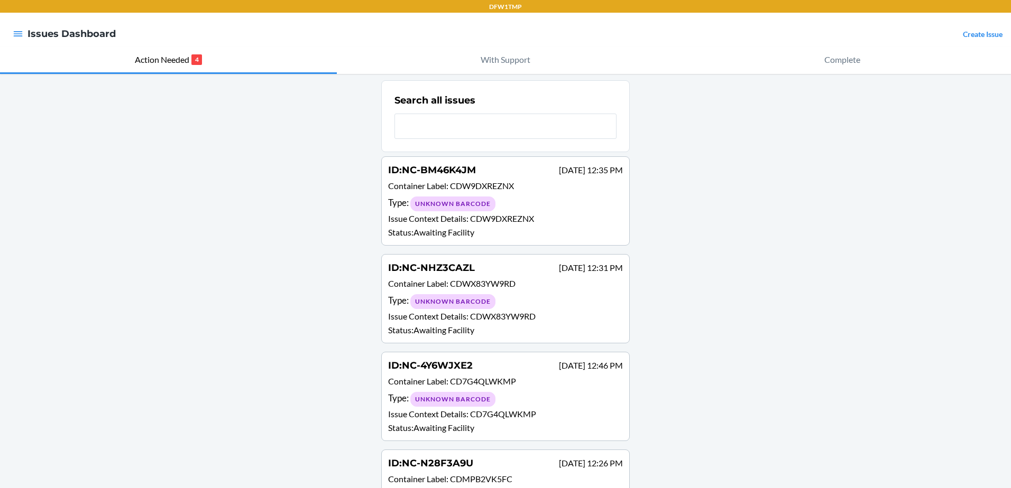
click at [463, 467] on span "NC-N28F3A9U" at bounding box center [437, 464] width 71 height 12
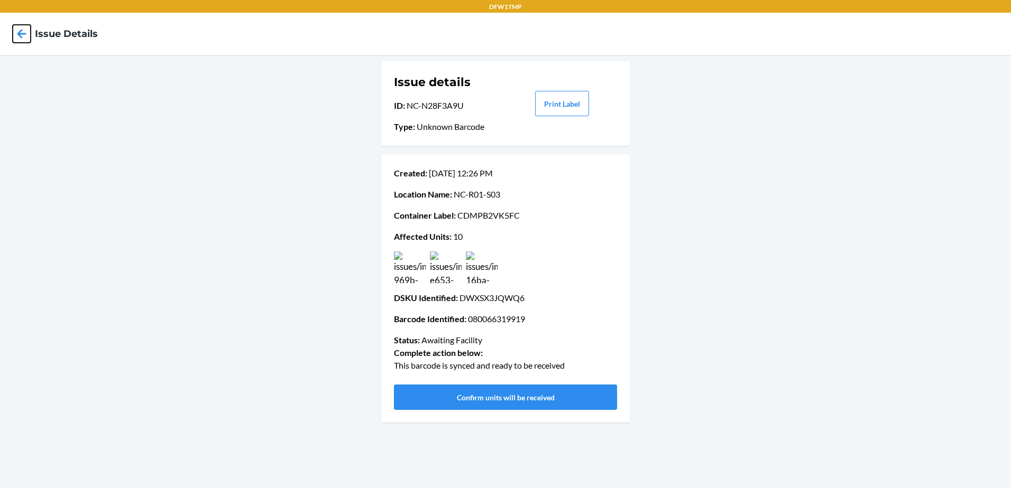
click at [29, 33] on icon at bounding box center [22, 34] width 18 height 18
